Goal: Information Seeking & Learning: Learn about a topic

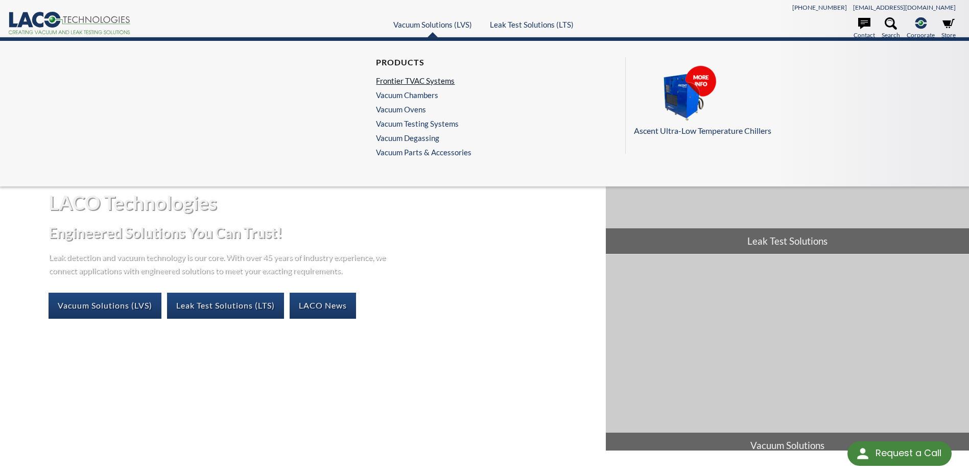
click at [411, 82] on link "Frontier TVAC Systems" at bounding box center [421, 80] width 90 height 9
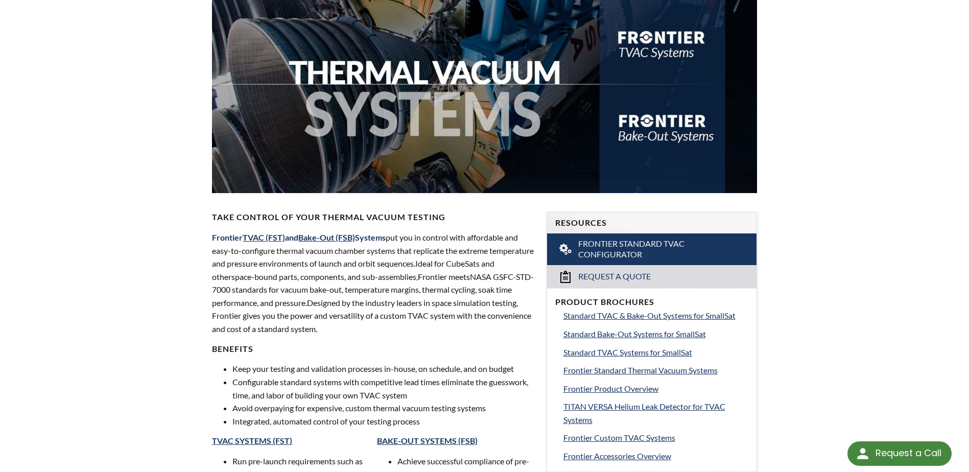
select select "Language Translate Widget"
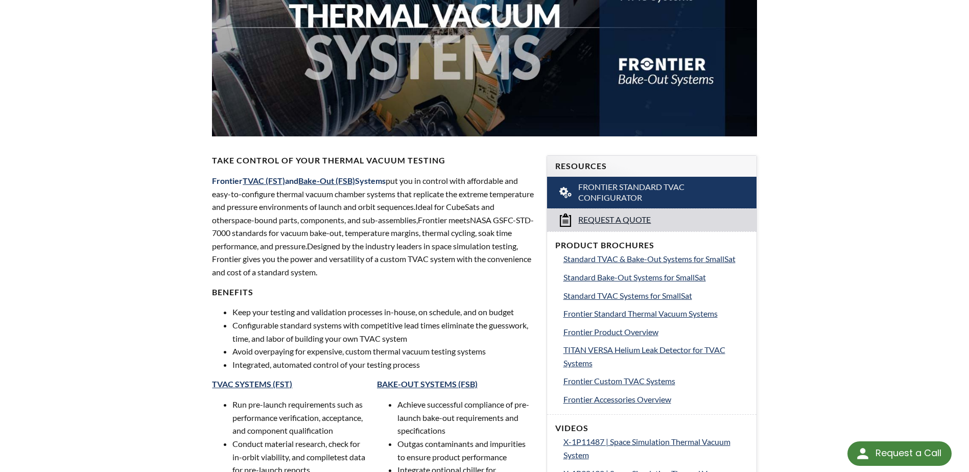
scroll to position [204, 0]
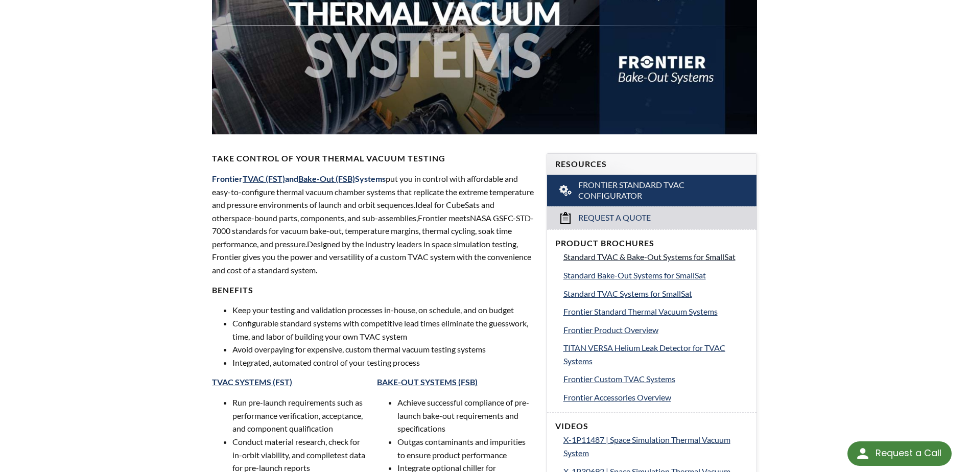
click at [628, 256] on span "Standard TVAC & Bake-Out Systems for SmallSat" at bounding box center [649, 257] width 172 height 10
